Goal: Task Accomplishment & Management: Use online tool/utility

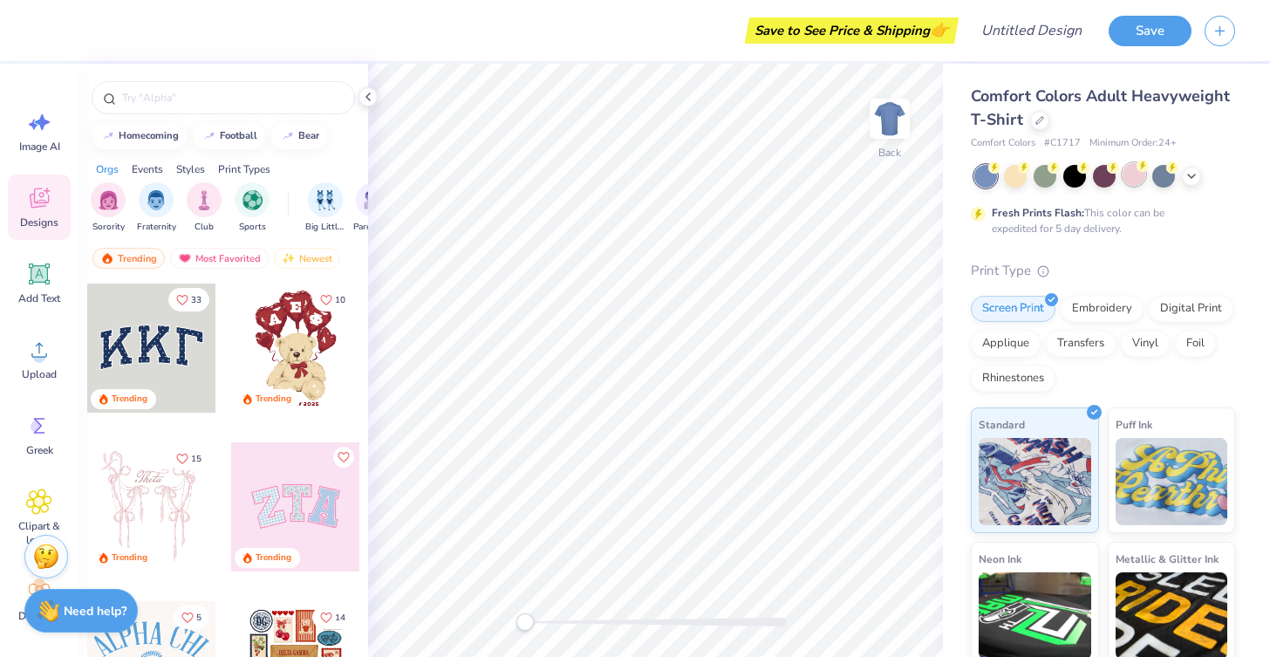
click at [1133, 185] on div at bounding box center [1133, 174] width 23 height 23
click at [185, 105] on input "text" at bounding box center [231, 97] width 223 height 17
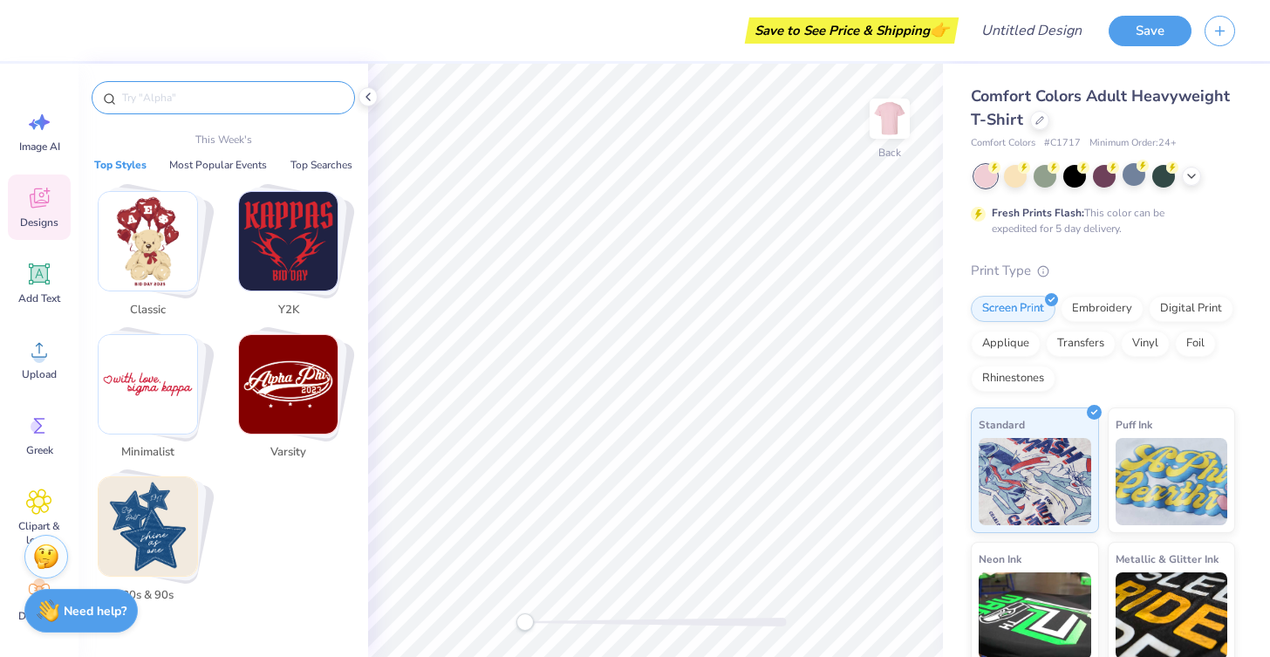
type input "s"
